Goal: Find specific page/section: Find specific page/section

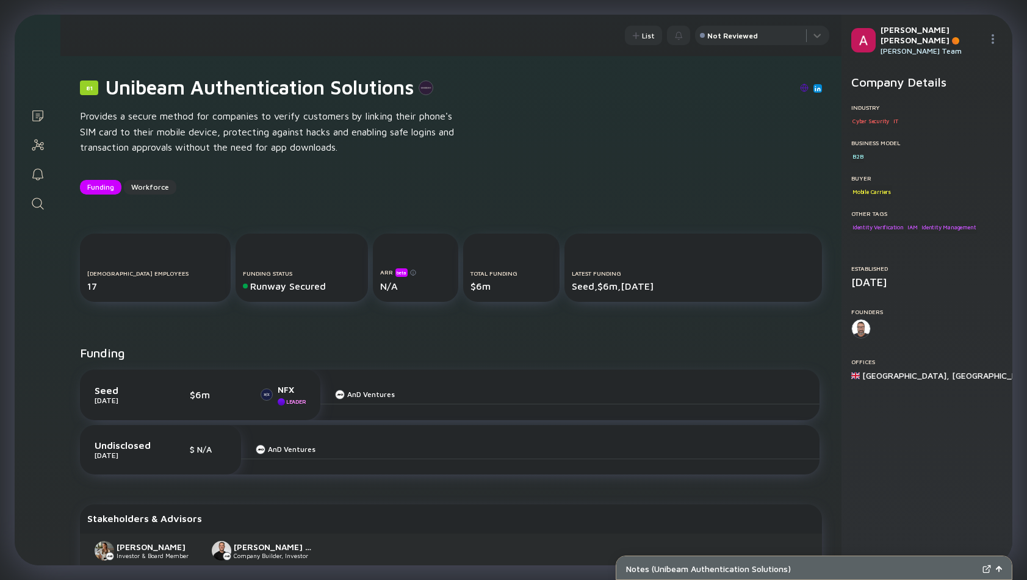
click at [42, 215] on link "Search" at bounding box center [38, 202] width 46 height 29
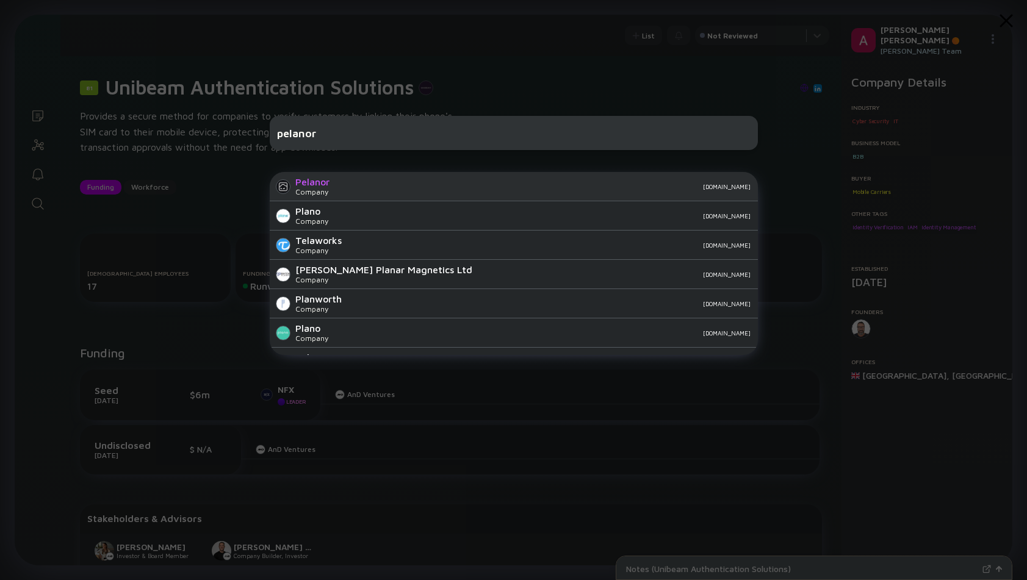
type input "pelanor"
click at [339, 190] on div "[DOMAIN_NAME]" at bounding box center [544, 186] width 411 height 7
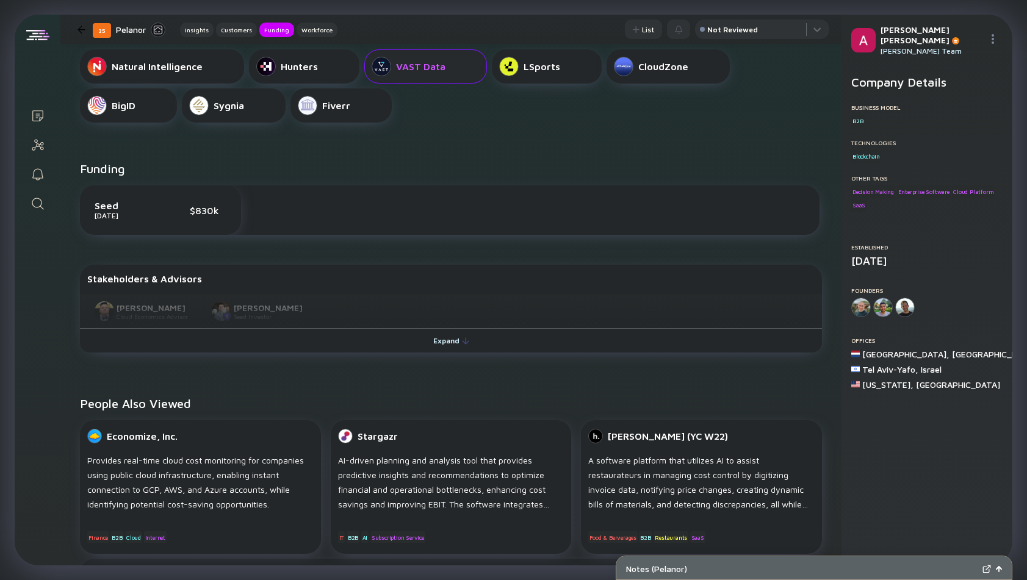
scroll to position [459, 0]
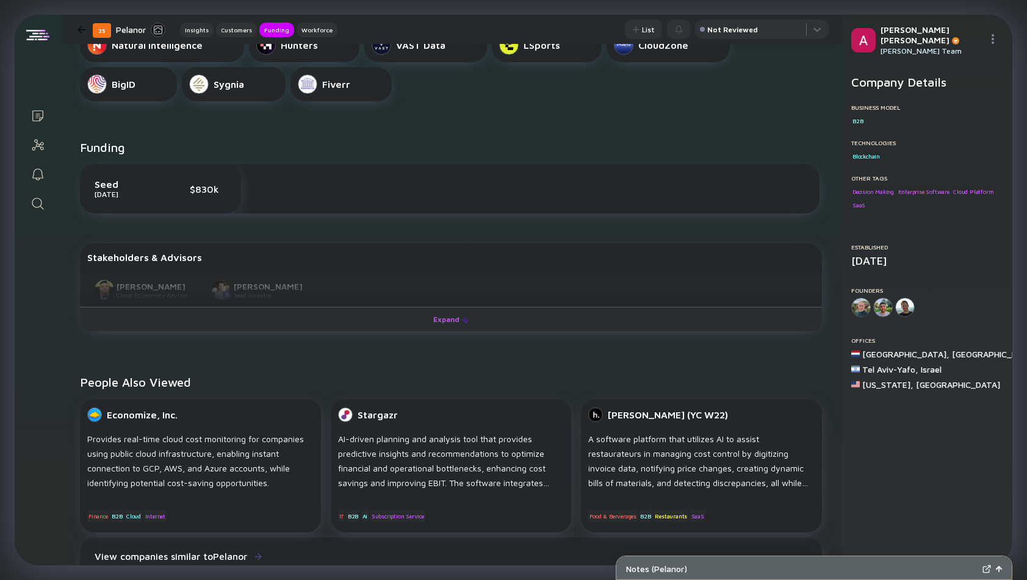
click at [447, 322] on div "Expand" at bounding box center [451, 319] width 51 height 19
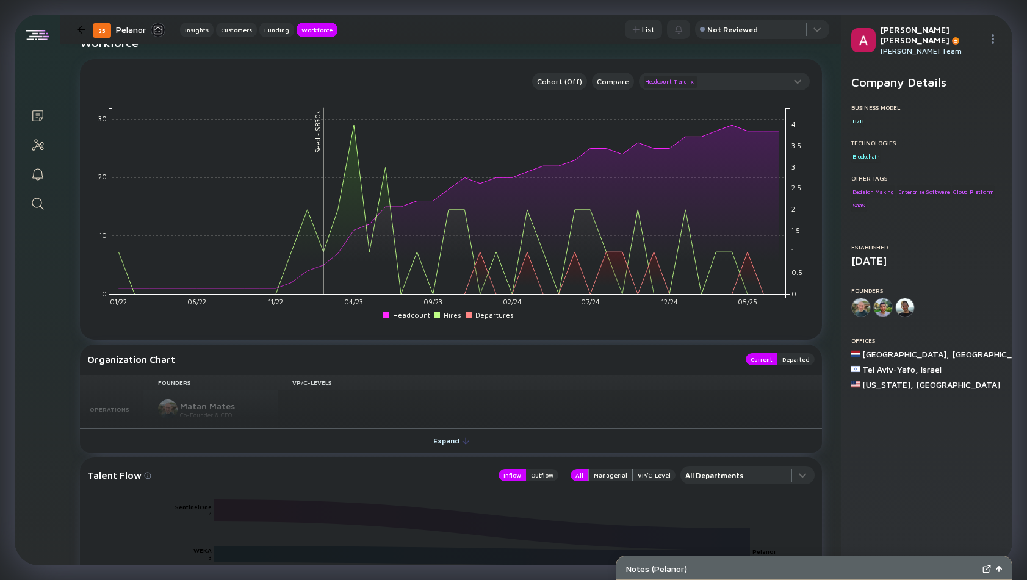
scroll to position [1045, 0]
click at [450, 439] on div "Expand" at bounding box center [451, 439] width 51 height 19
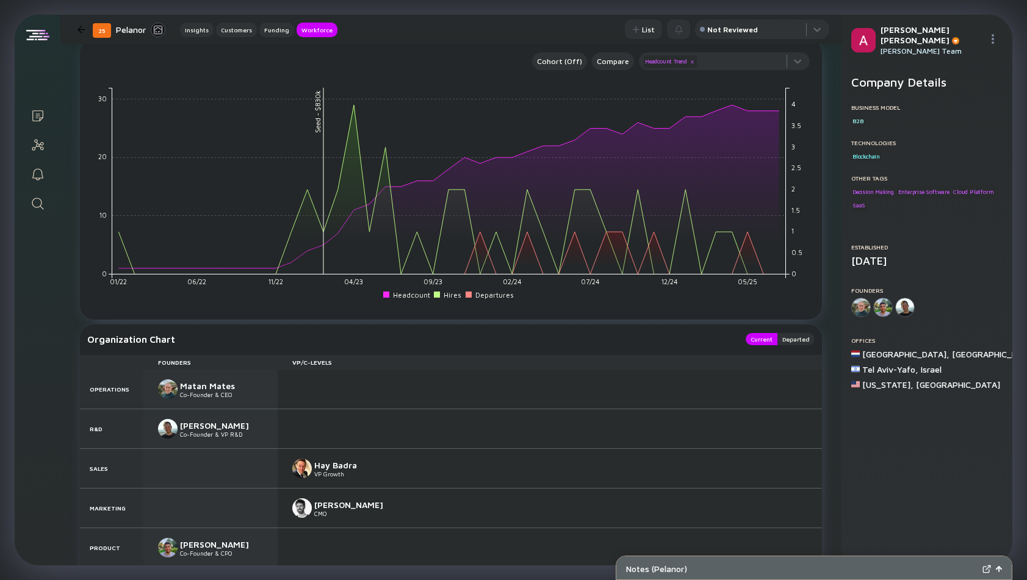
scroll to position [1066, 0]
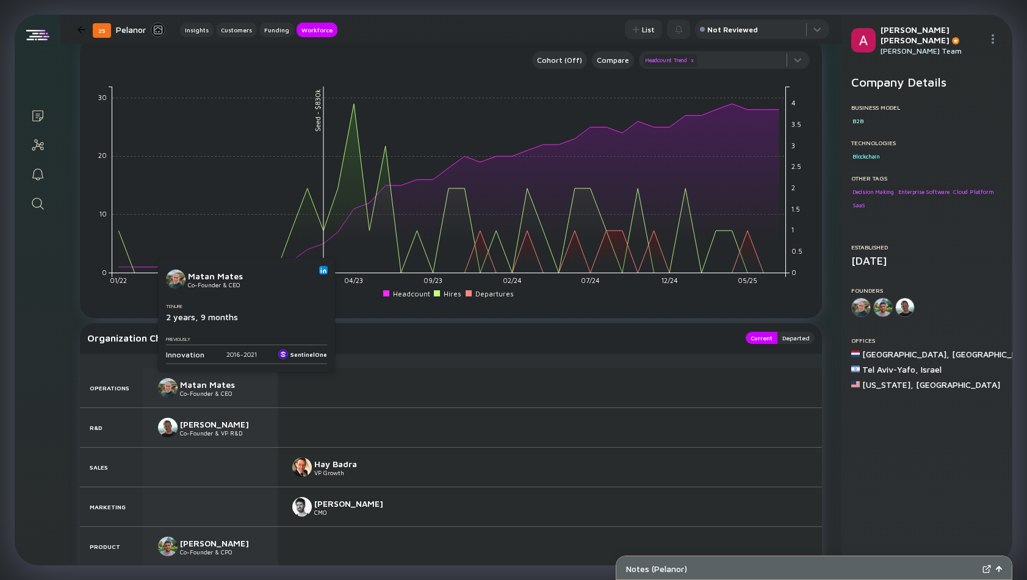
click at [324, 273] on link at bounding box center [323, 270] width 9 height 9
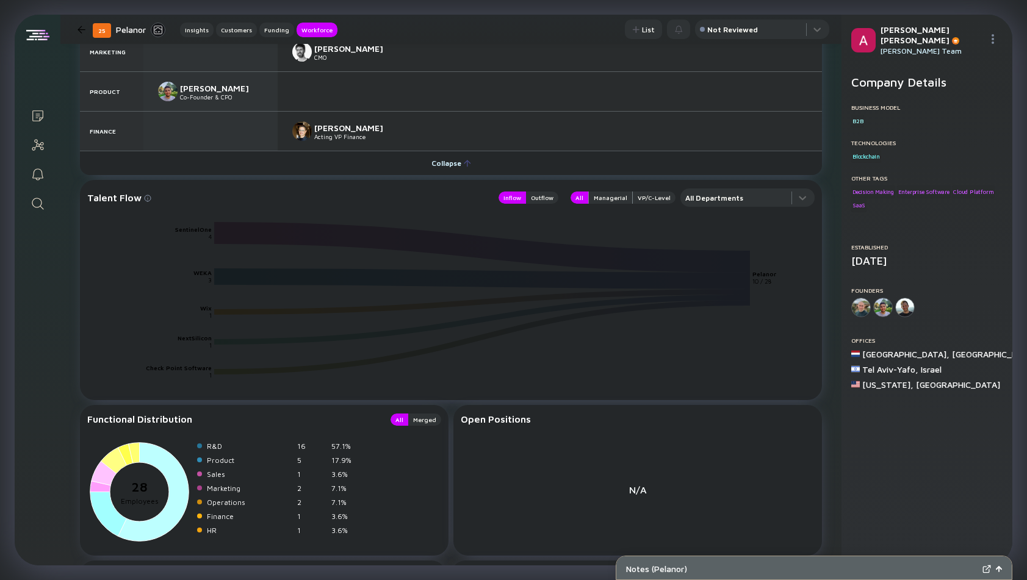
scroll to position [1155, 0]
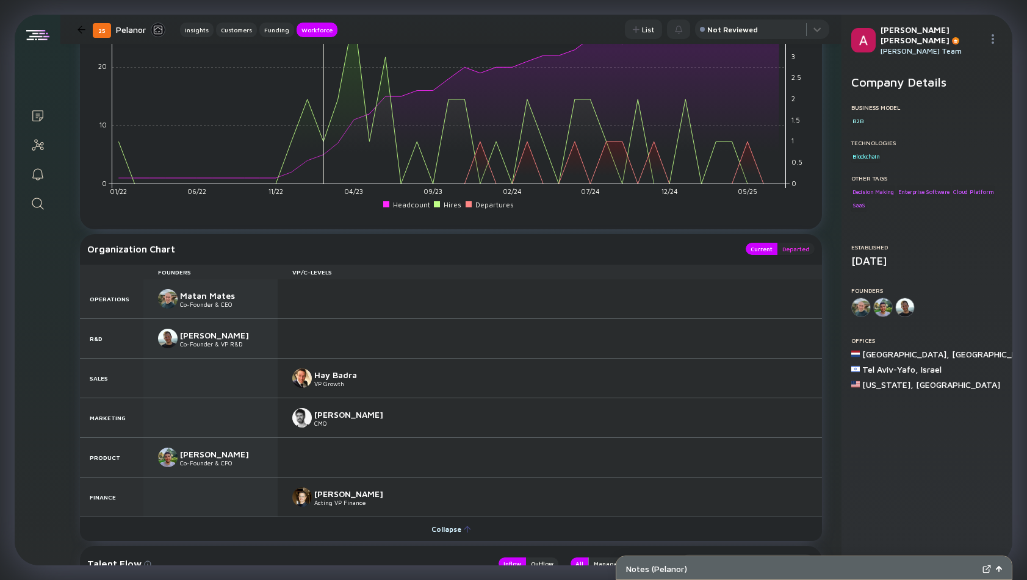
click at [801, 250] on div "Departed" at bounding box center [796, 249] width 37 height 12
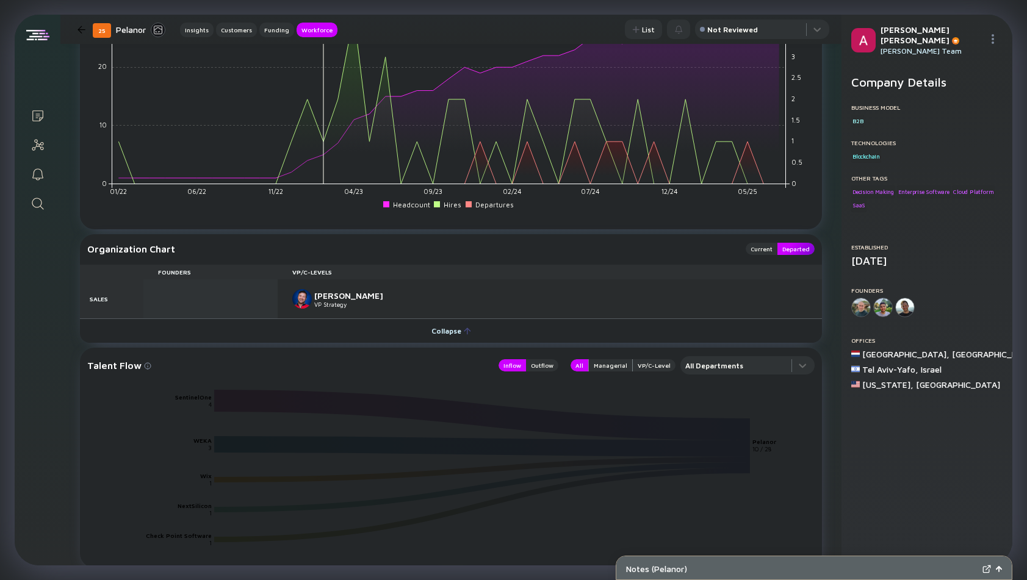
click at [779, 255] on div "Departed" at bounding box center [796, 249] width 37 height 12
click at [767, 250] on div "Current" at bounding box center [762, 249] width 32 height 12
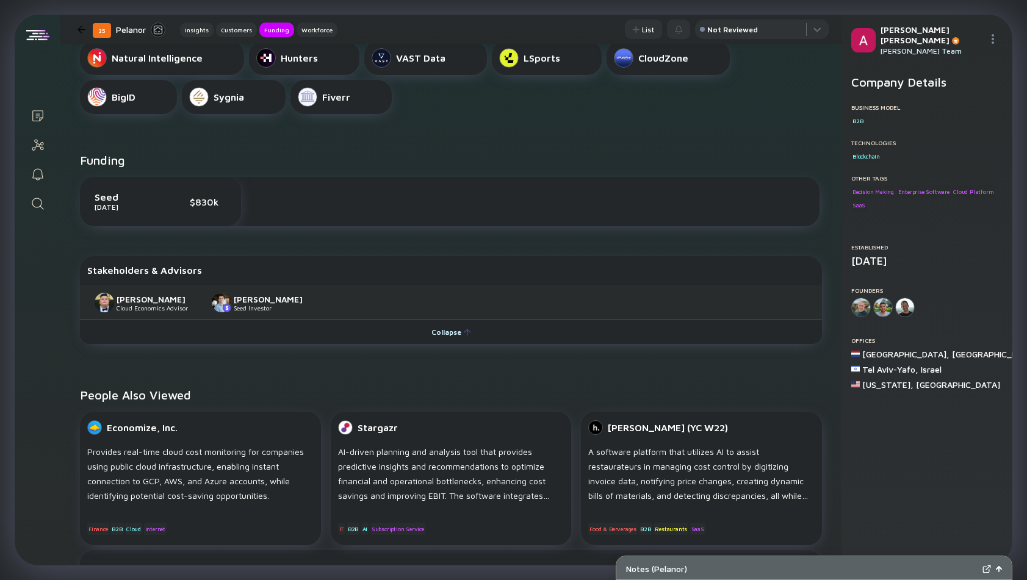
scroll to position [449, 0]
